Goal: Task Accomplishment & Management: Use online tool/utility

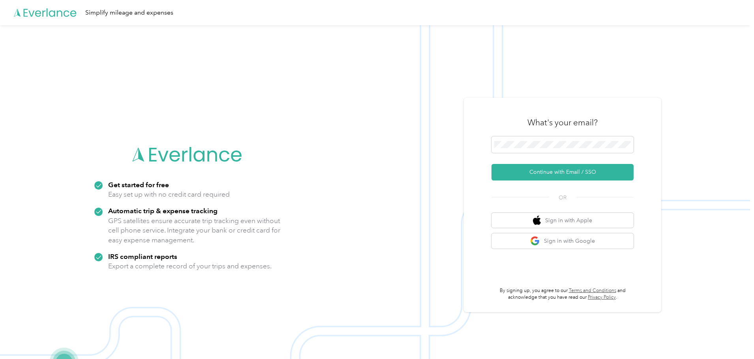
click at [602, 133] on div "What's your email?" at bounding box center [562, 123] width 142 height 28
click at [593, 140] on span at bounding box center [562, 145] width 142 height 17
click at [591, 148] on span at bounding box center [562, 145] width 142 height 17
click at [579, 169] on button "Continue with Email / SSO" at bounding box center [562, 172] width 142 height 17
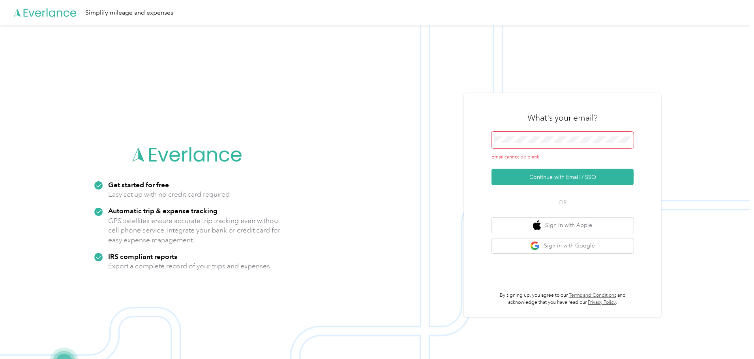
click at [554, 146] on span at bounding box center [562, 140] width 142 height 17
click at [551, 145] on span at bounding box center [562, 140] width 142 height 17
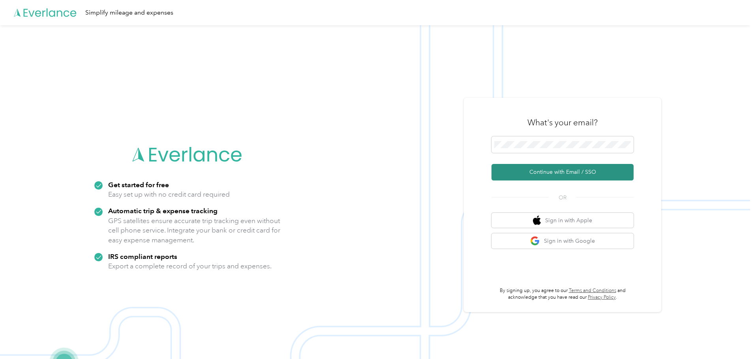
click at [555, 168] on button "Continue with Email / SSO" at bounding box center [562, 172] width 142 height 17
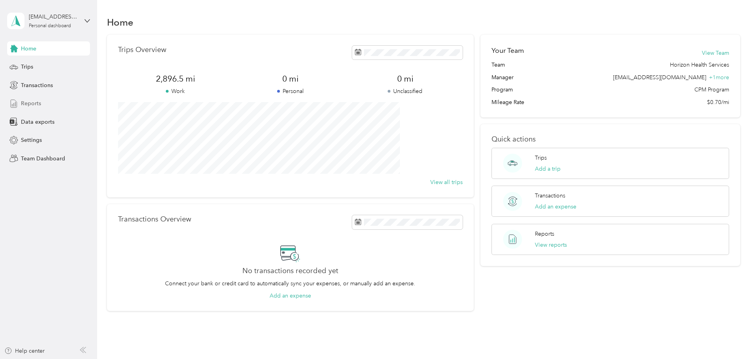
click at [50, 103] on div "Reports" at bounding box center [48, 104] width 83 height 14
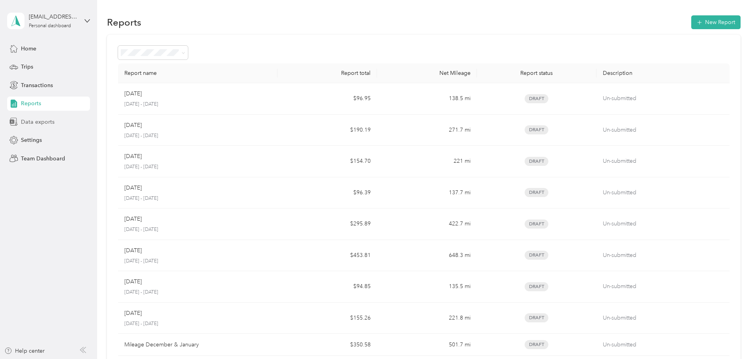
click at [32, 122] on span "Data exports" at bounding box center [38, 122] width 34 height 8
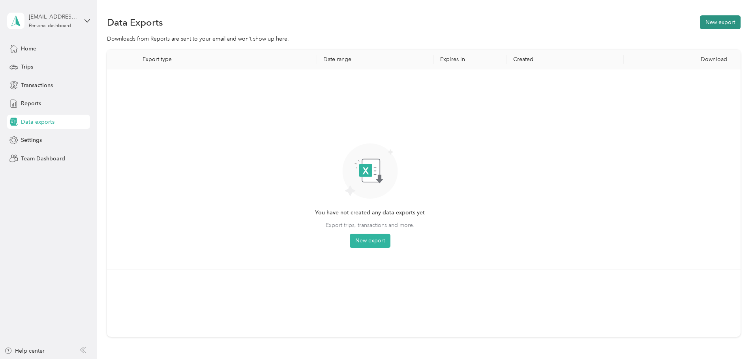
click at [700, 19] on button "New export" at bounding box center [720, 22] width 41 height 14
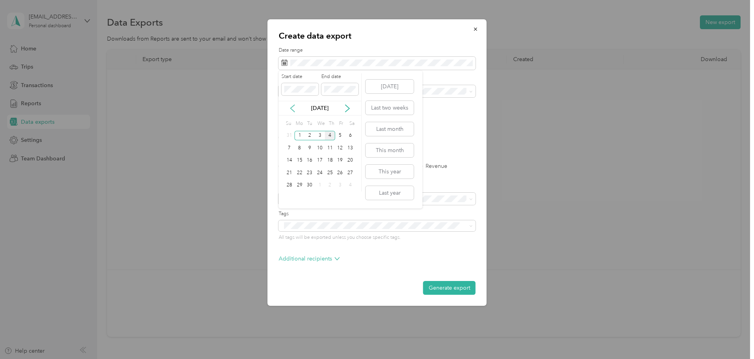
click at [295, 109] on icon at bounding box center [292, 109] width 8 height 8
click at [337, 136] on div "1" at bounding box center [340, 136] width 10 height 10
click at [347, 110] on icon at bounding box center [347, 109] width 8 height 8
click at [294, 109] on icon at bounding box center [292, 109] width 8 height 8
click at [293, 198] on div "31" at bounding box center [289, 198] width 10 height 10
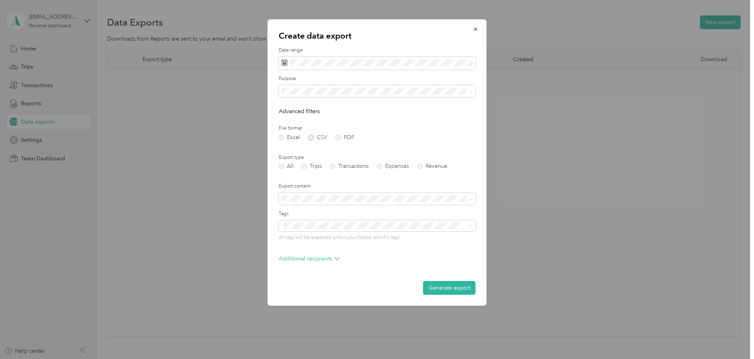
click at [313, 139] on label "CSV" at bounding box center [317, 138] width 19 height 6
click at [311, 211] on span "Summary only" at bounding box center [302, 213] width 36 height 7
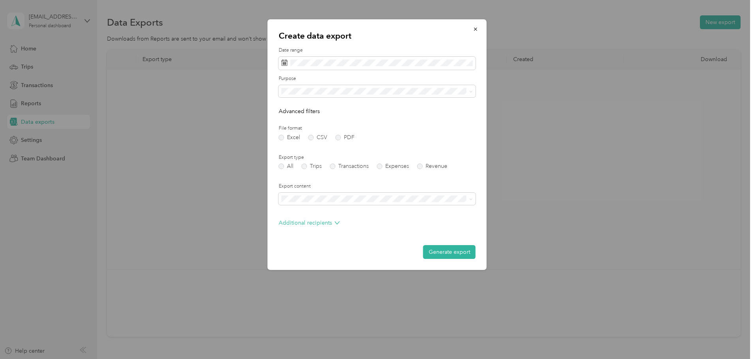
click at [311, 228] on li "Summary and full list" at bounding box center [377, 224] width 197 height 14
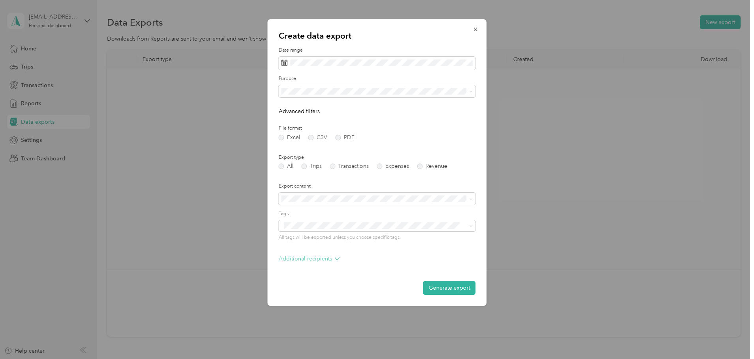
click at [306, 260] on p "Additional recipients" at bounding box center [309, 259] width 61 height 8
click at [328, 257] on p "Additional recipients" at bounding box center [309, 259] width 61 height 8
click at [458, 291] on button "Generate export" at bounding box center [449, 288] width 52 height 14
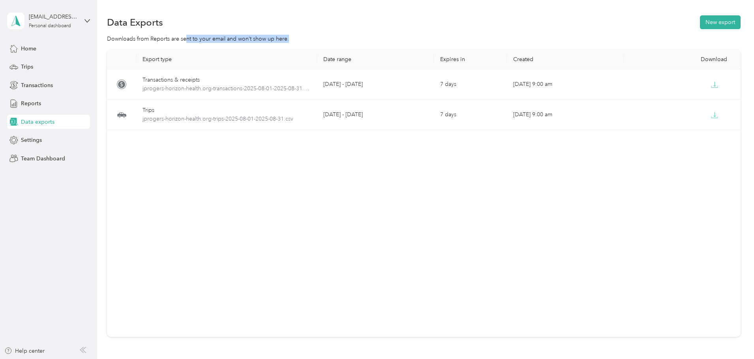
drag, startPoint x: 254, startPoint y: 37, endPoint x: 344, endPoint y: 38, distance: 90.0
click at [344, 38] on div "Downloads from Reports are sent to your email and won’t show up here." at bounding box center [423, 39] width 633 height 8
click at [360, 36] on div "Downloads from Reports are sent to your email and won’t show up here." at bounding box center [423, 39] width 633 height 8
drag, startPoint x: 367, startPoint y: 36, endPoint x: 153, endPoint y: 40, distance: 213.1
click at [153, 40] on div "Downloads from Reports are sent to your email and won’t show up here." at bounding box center [423, 39] width 633 height 8
